Goal: Task Accomplishment & Management: Use online tool/utility

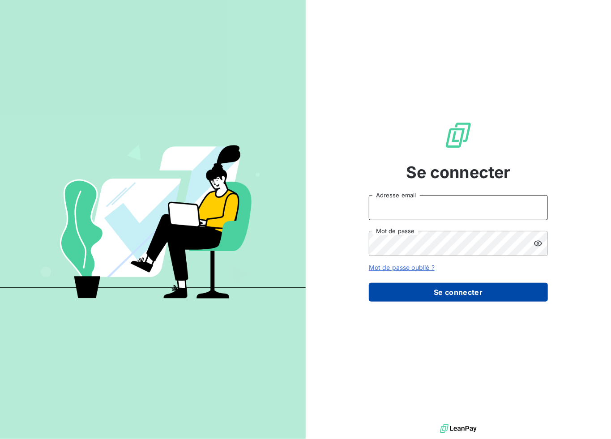
type input "[PERSON_NAME][EMAIL_ADDRESS][DOMAIN_NAME]"
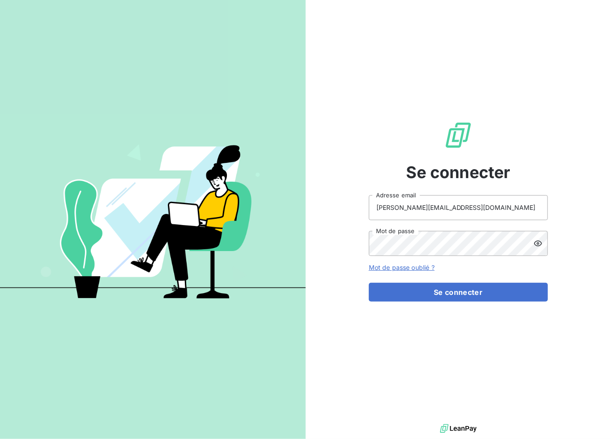
drag, startPoint x: 425, startPoint y: 297, endPoint x: 206, endPoint y: 255, distance: 223.0
click at [426, 298] on button "Se connecter" at bounding box center [458, 292] width 179 height 19
click at [432, 290] on button "Se connecter" at bounding box center [458, 292] width 179 height 19
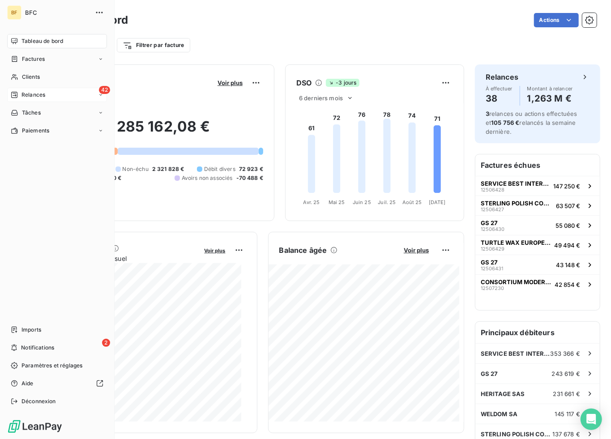
click at [29, 95] on span "Relances" at bounding box center [33, 95] width 24 height 8
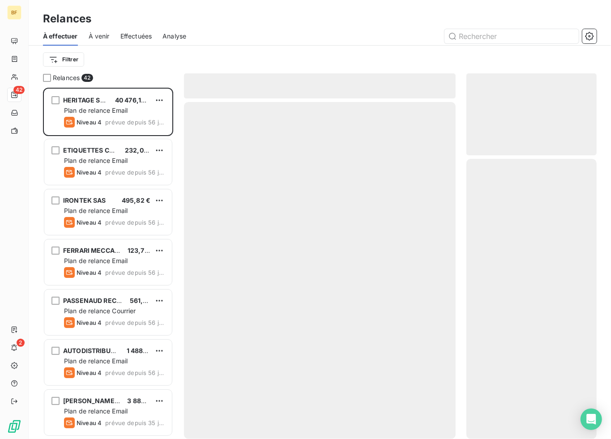
scroll to position [342, 121]
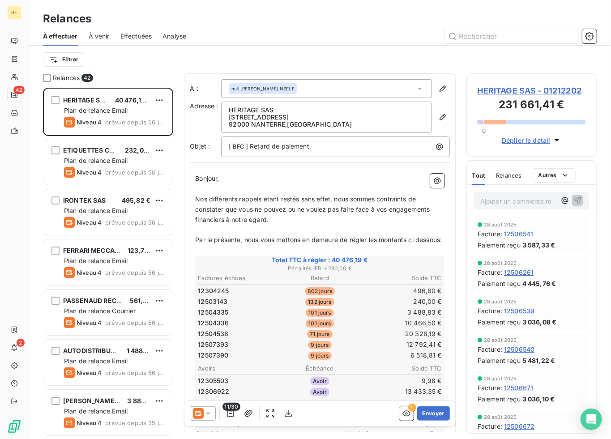
click at [158, 100] on html "BF 42 2 Relances À effectuer À venir Effectuées Analyse Filtrer Relances 42 HER…" at bounding box center [305, 219] width 611 height 439
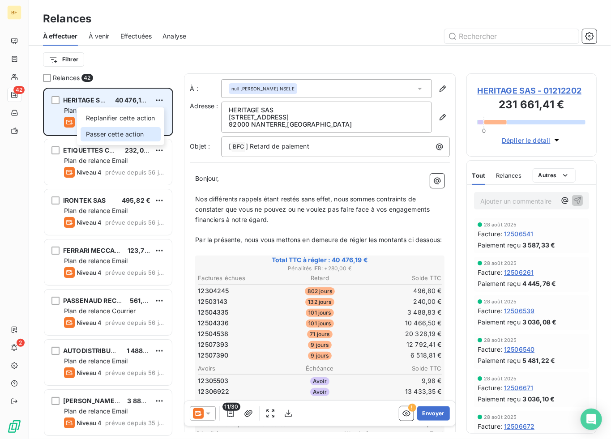
click at [123, 131] on div "Passer cette action" at bounding box center [121, 134] width 80 height 14
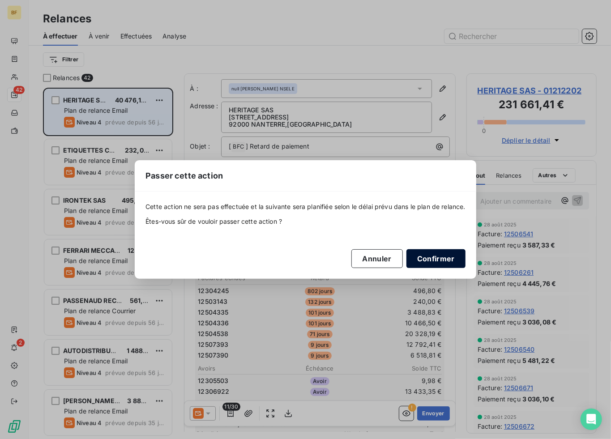
click at [425, 260] on button "Confirmer" at bounding box center [435, 258] width 59 height 19
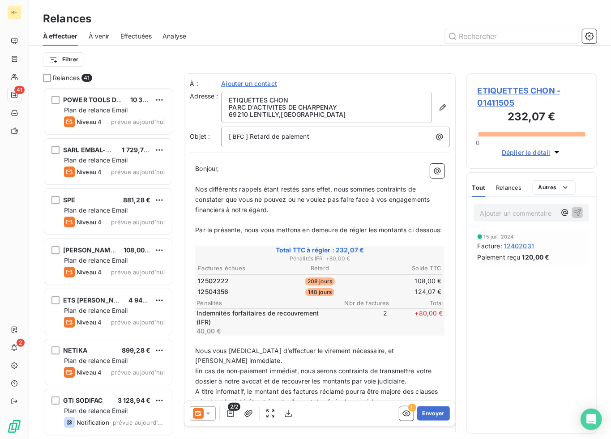
scroll to position [1705, 0]
